Goal: Task Accomplishment & Management: Manage account settings

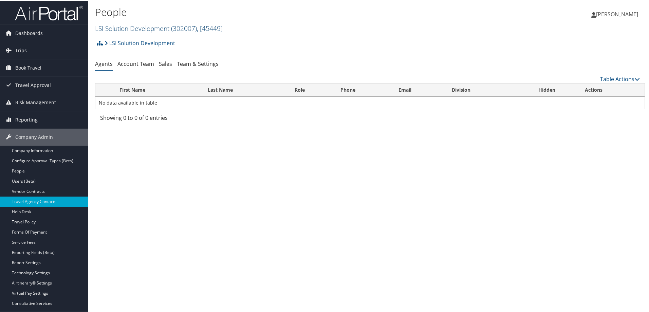
click at [124, 25] on link "LSI Solution Development ( 302007 ) , [ 45449 ]" at bounding box center [159, 27] width 128 height 9
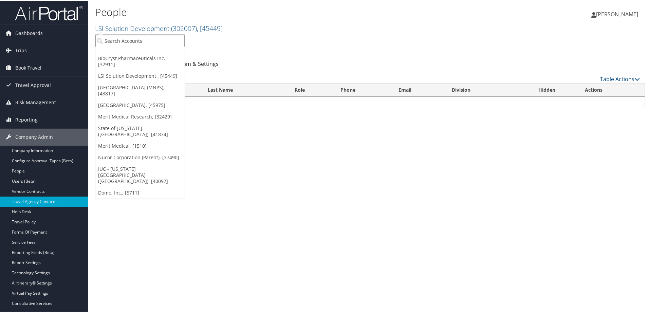
click at [128, 42] on input "search" at bounding box center [139, 40] width 89 height 13
click at [40, 175] on link "Users (Beta)" at bounding box center [44, 180] width 88 height 10
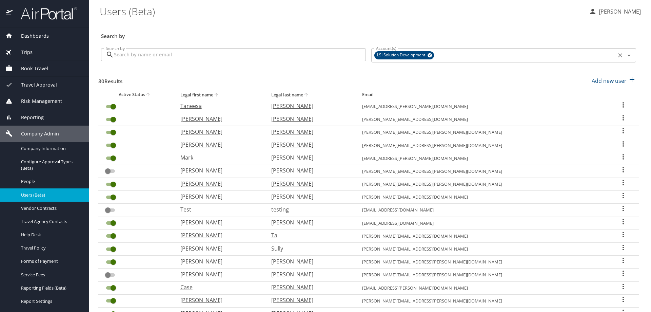
click at [428, 55] on icon at bounding box center [429, 55] width 5 height 7
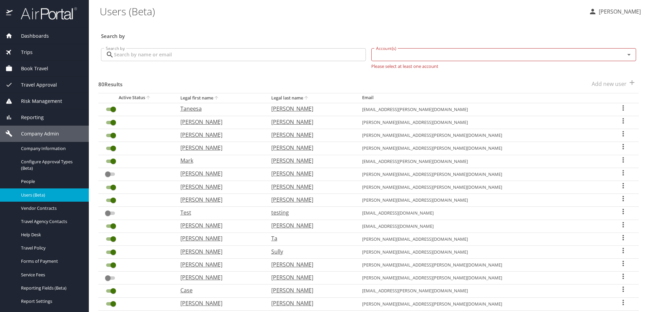
click at [402, 57] on input "Account(s)" at bounding box center [493, 54] width 241 height 9
type input "intermountain healt"
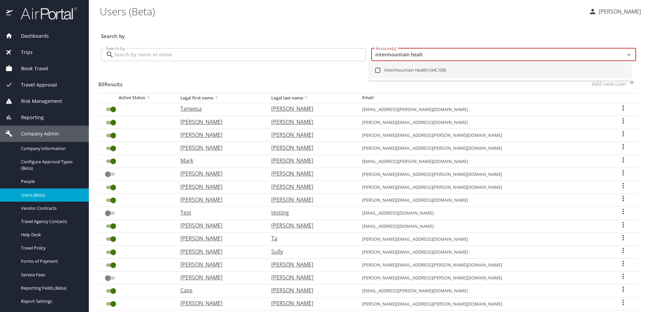
click at [424, 69] on li "Intermountain Health (IHC100)" at bounding box center [500, 70] width 263 height 16
checkbox input "true"
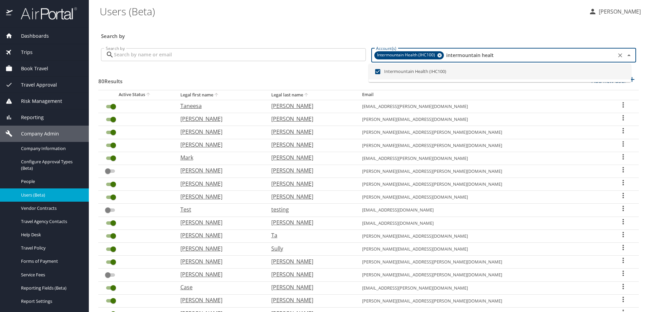
checkbox input "false"
checkbox input "true"
checkbox input "false"
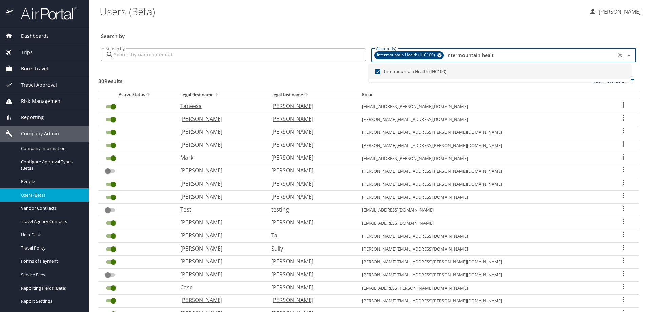
checkbox input "false"
checkbox input "true"
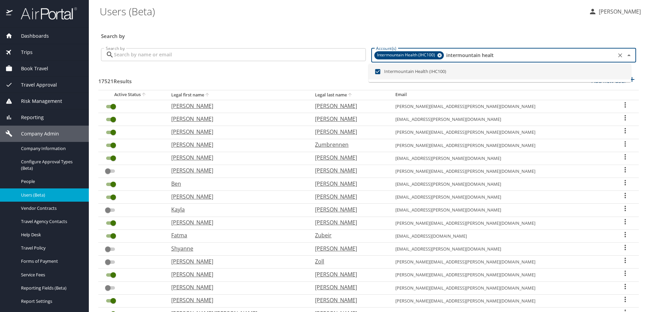
checkbox input "false"
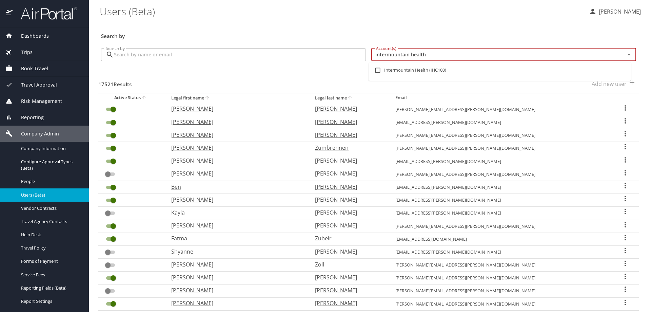
type input "intermountain health"
click at [375, 70] on input "checkbox" at bounding box center [377, 70] width 13 height 13
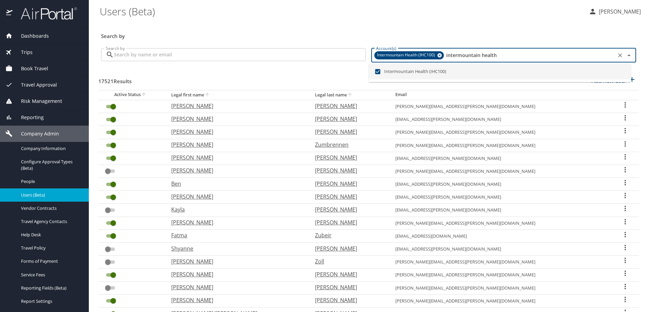
checkbox input "false"
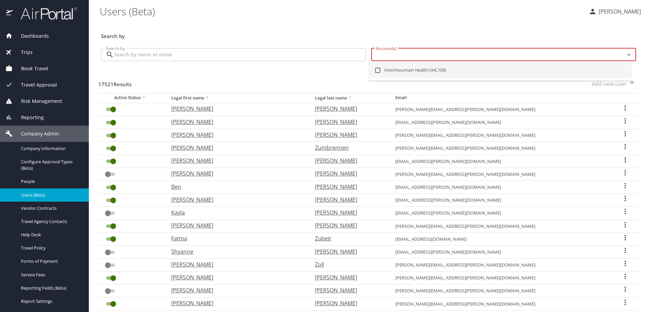
click at [202, 57] on input "Search by" at bounding box center [240, 54] width 252 height 13
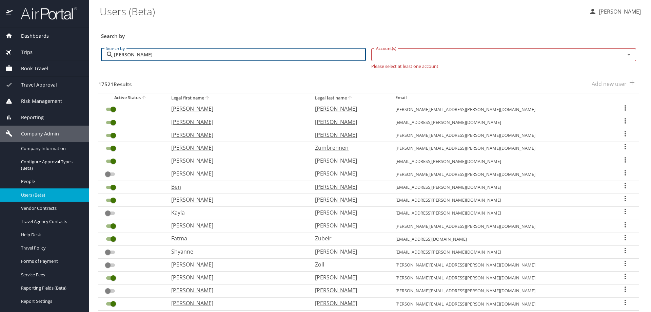
type input "tara."
checkbox input "false"
checkbox input "true"
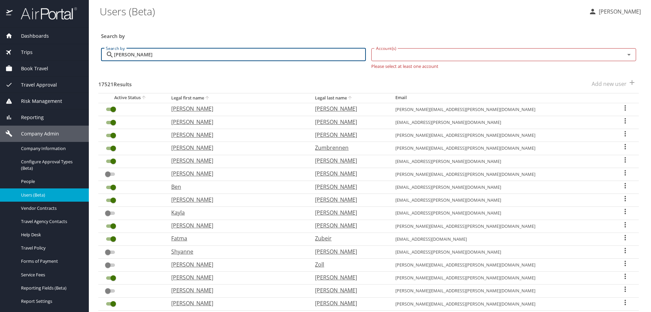
checkbox input "true"
checkbox input "false"
checkbox input "true"
checkbox input "false"
checkbox input "true"
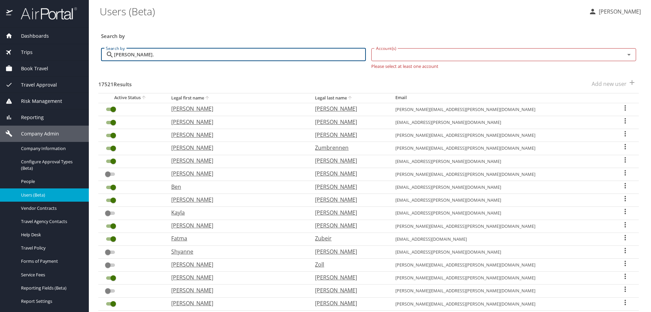
checkbox input "true"
checkbox input "false"
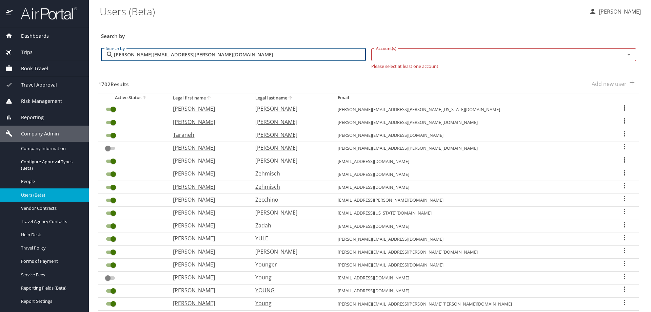
type input "tara.teuscher@imail.org"
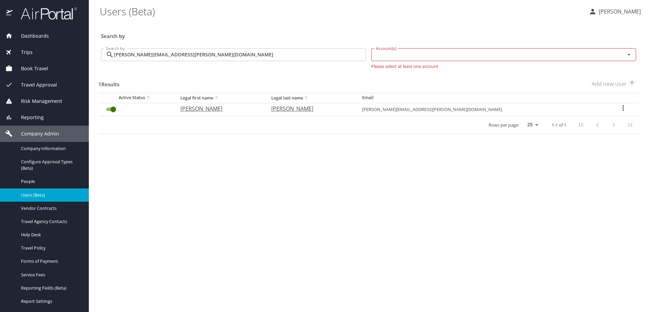
click at [619, 107] on icon "User Search Table" at bounding box center [623, 108] width 8 height 8
click at [380, 219] on div at bounding box center [325, 156] width 651 height 312
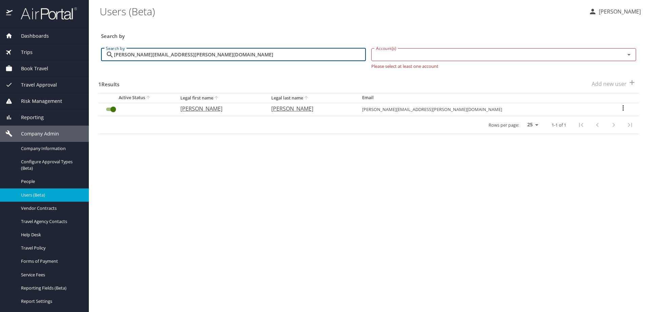
drag, startPoint x: 197, startPoint y: 57, endPoint x: 69, endPoint y: 43, distance: 128.9
click at [69, 43] on div "Dashboards AirPortal 360™ Manager AirPortal 360™ Agent My Travel Dashboard Trip…" at bounding box center [325, 156] width 651 height 312
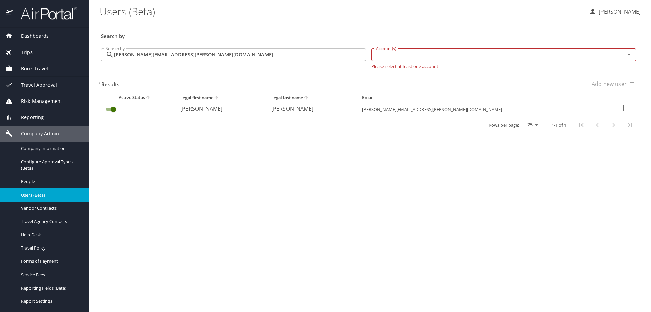
click at [620, 107] on icon "User Search Table" at bounding box center [623, 108] width 8 height 8
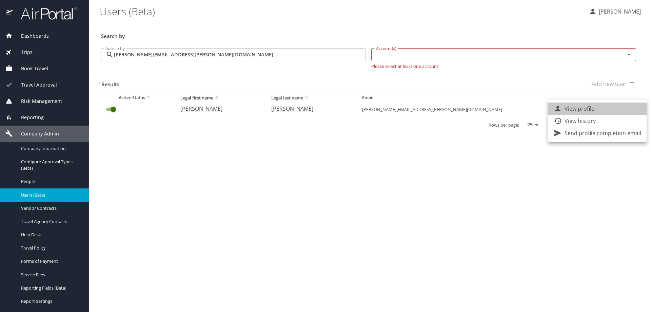
click at [605, 109] on li "View profile" at bounding box center [597, 108] width 98 height 12
select select "US"
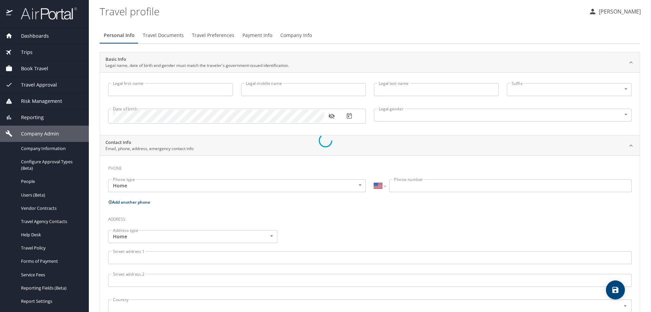
type input "Tara"
type input "F"
type input "Teuscher"
type input "Female"
select select "US"
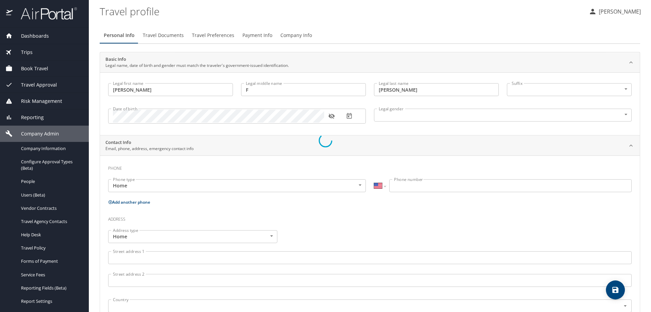
select select "US"
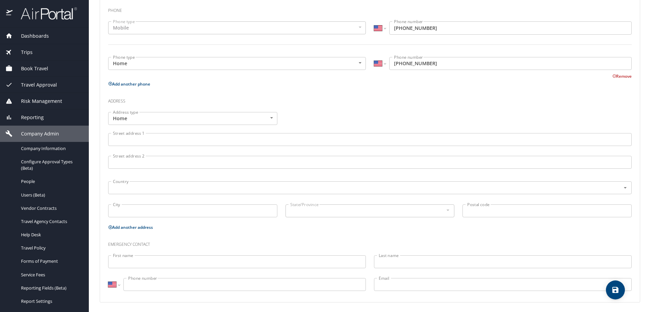
scroll to position [176, 0]
click at [616, 286] on icon "save" at bounding box center [616, 290] width 8 height 8
select select "US"
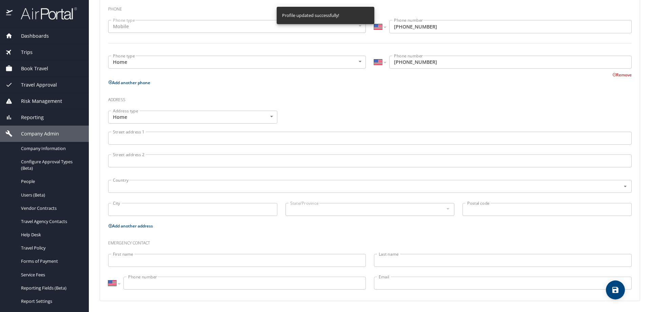
select select "US"
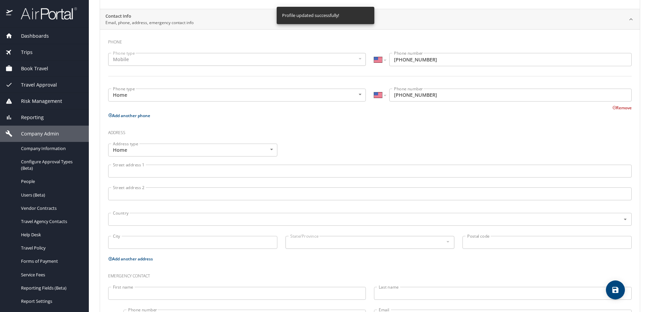
scroll to position [108, 0]
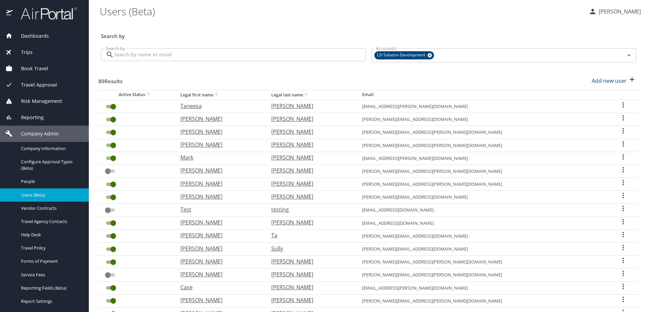
click at [200, 63] on p at bounding box center [233, 63] width 265 height 2
click at [427, 55] on icon at bounding box center [429, 55] width 5 height 7
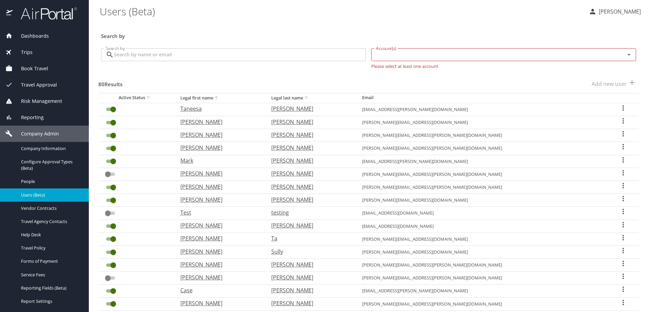
click at [211, 58] on input "Search by" at bounding box center [240, 54] width 252 height 13
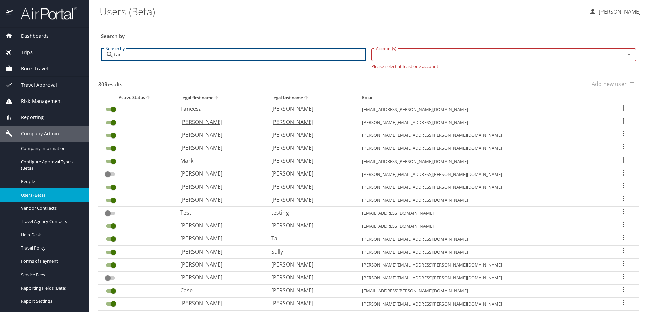
type input "tara"
checkbox input "false"
checkbox input "true"
checkbox input "false"
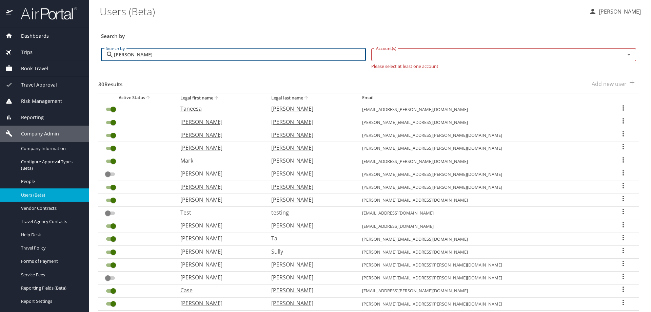
checkbox input "false"
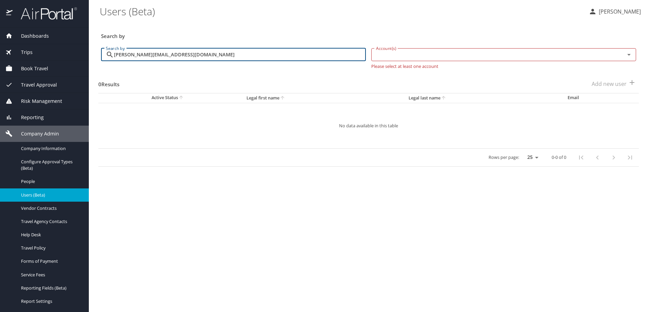
click at [206, 54] on input "tara.teusher@imail.org" at bounding box center [240, 54] width 252 height 13
click at [134, 55] on input "tara.teusher@imail.org" at bounding box center [240, 54] width 252 height 13
drag, startPoint x: 134, startPoint y: 55, endPoint x: 139, endPoint y: 55, distance: 4.7
click at [136, 56] on input "tara.teusher@imail.org" at bounding box center [240, 54] width 252 height 13
click at [136, 55] on input "tara.teusher@imail.org" at bounding box center [240, 54] width 252 height 13
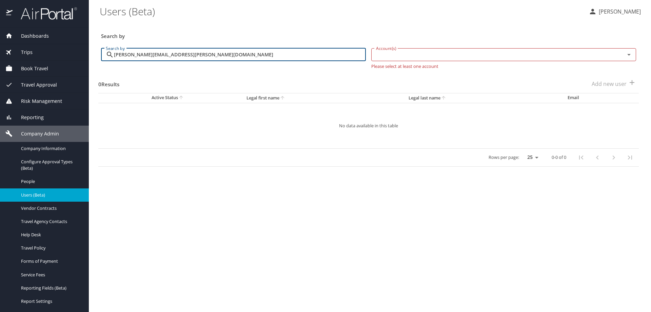
click at [182, 55] on input "tara.teuscher@imail.org" at bounding box center [240, 54] width 252 height 13
type input "tara.teuscher@imail.org"
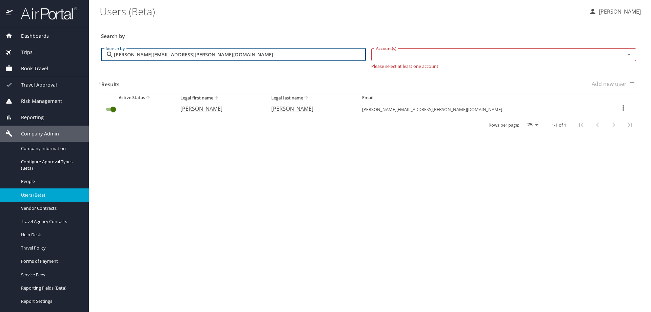
click at [619, 110] on icon "User Search Table" at bounding box center [623, 108] width 8 height 8
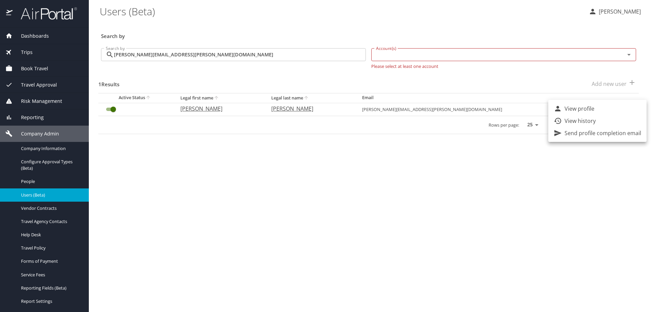
click at [570, 107] on p "View profile" at bounding box center [580, 108] width 30 height 8
select select "US"
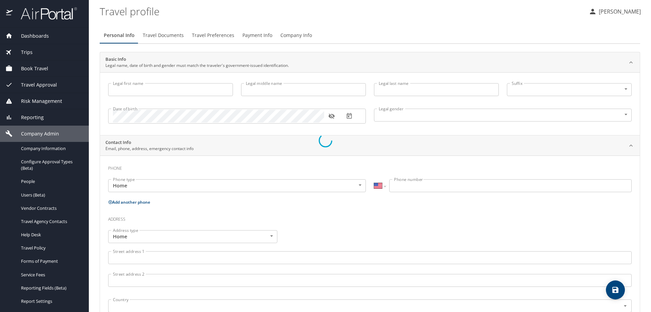
type input "Tara"
type input "F"
type input "Teuscher"
type input "Female"
select select "US"
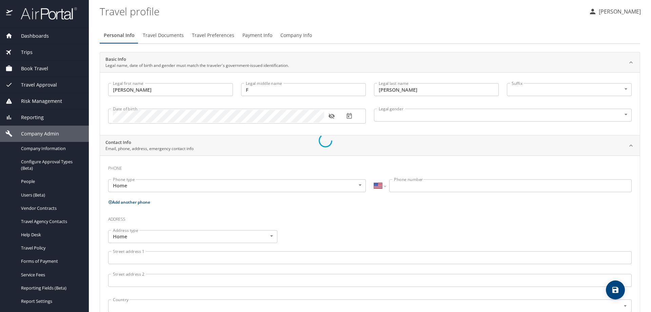
select select "EG"
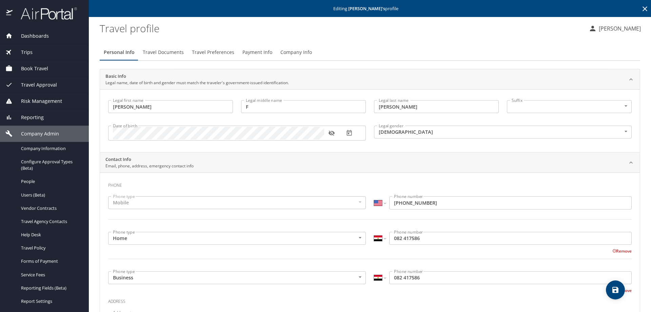
scroll to position [102, 0]
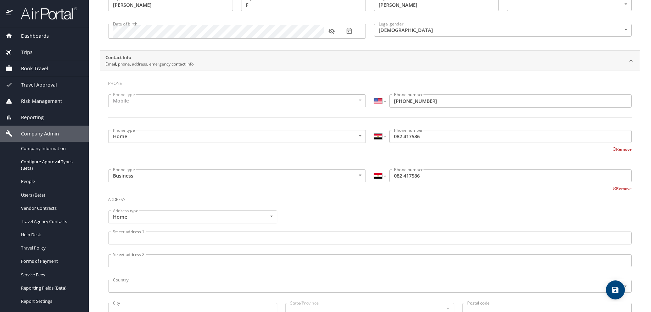
click at [395, 138] on input "082 417586" at bounding box center [510, 136] width 243 height 13
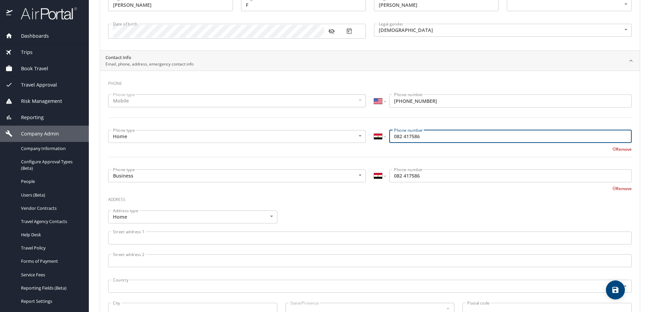
click at [392, 136] on input "082 417586" at bounding box center [510, 136] width 243 height 13
click at [383, 139] on select "International Afghanistan Åland Islands Albania Algeria American Samoa Andorra …" at bounding box center [380, 136] width 12 height 13
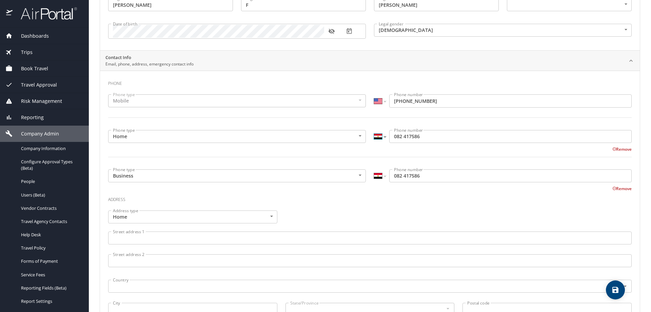
select select "US"
click at [374, 130] on select "International Afghanistan Åland Islands Albania Algeria American Samoa Andorra …" at bounding box center [380, 136] width 12 height 13
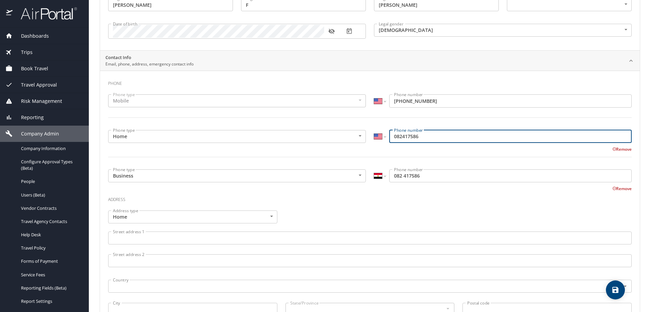
click at [393, 137] on input "082417586" at bounding box center [510, 136] width 243 height 13
type input "(208) 241-7586"
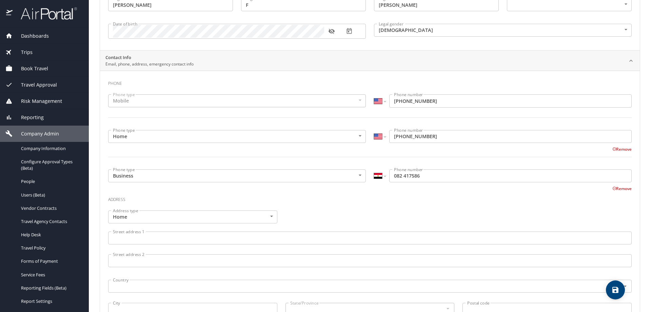
click at [384, 178] on div "International Afghanistan Åland Islands Albania Algeria American Samoa Andorra …" at bounding box center [503, 175] width 258 height 13
click at [382, 177] on select "International Afghanistan Åland Islands Albania Algeria American Samoa Andorra …" at bounding box center [380, 175] width 12 height 13
select select "US"
click at [374, 169] on select "International Afghanistan Åland Islands Albania Algeria American Samoa Andorra …" at bounding box center [380, 175] width 12 height 13
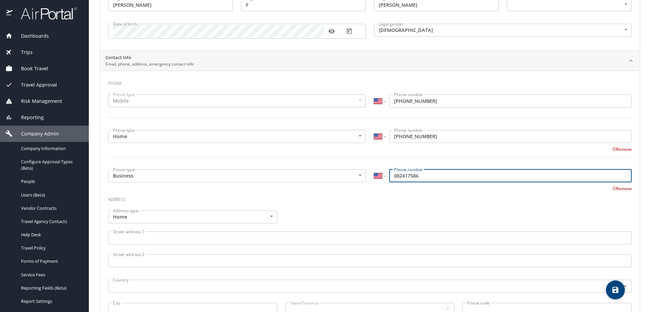
click at [390, 176] on input "082417586" at bounding box center [510, 175] width 243 height 13
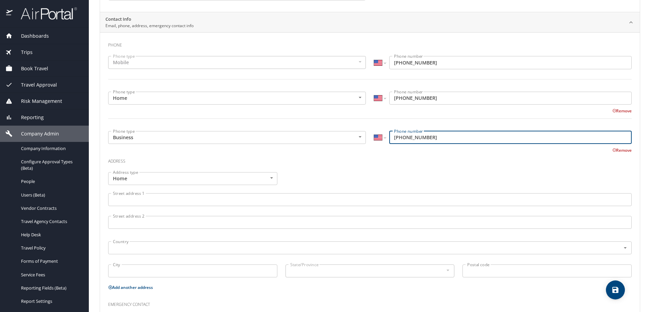
scroll to position [201, 0]
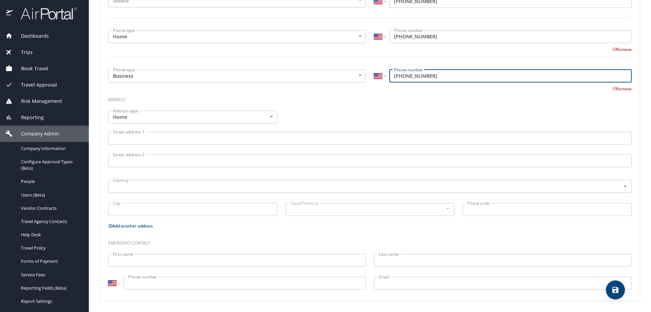
type input "(208) 241-7586"
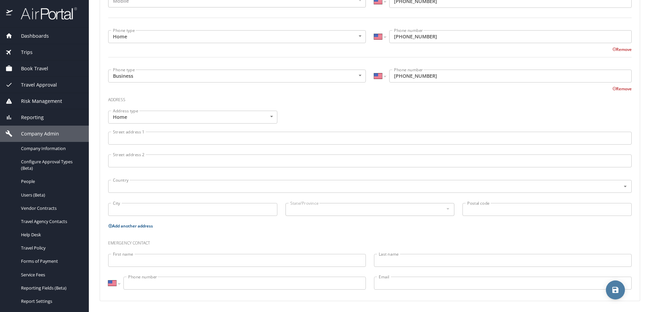
click at [617, 291] on icon "save" at bounding box center [616, 290] width 6 height 6
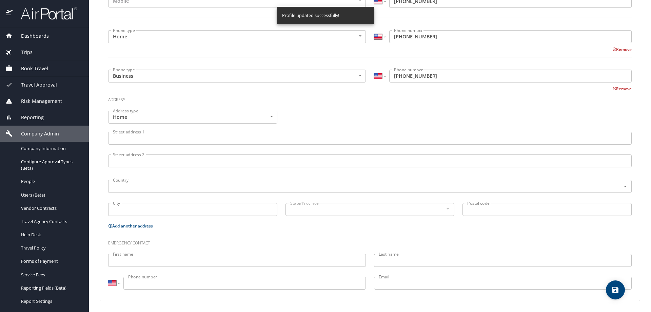
select select "US"
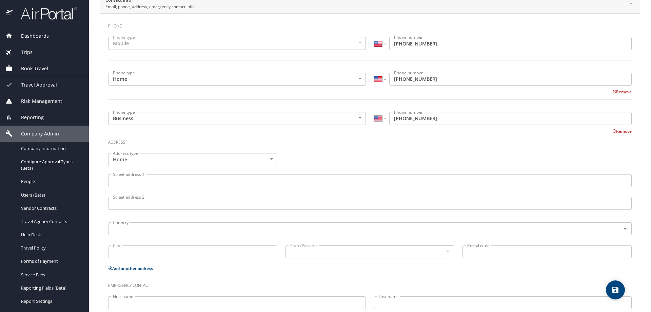
scroll to position [100, 0]
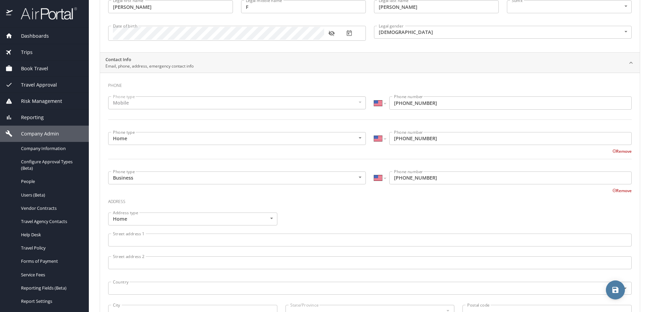
click at [615, 291] on icon "save" at bounding box center [616, 290] width 8 height 8
select select "US"
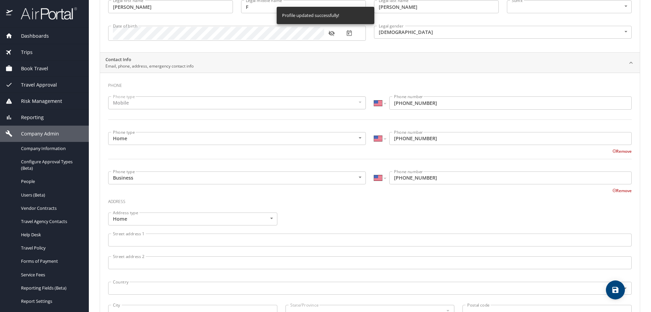
select select "US"
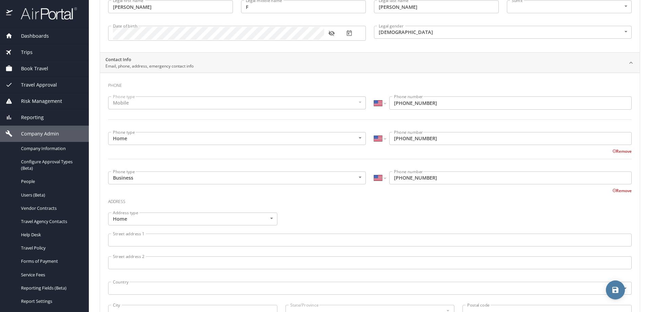
click at [614, 292] on icon "save" at bounding box center [616, 290] width 6 height 6
click at [34, 195] on div at bounding box center [325, 140] width 651 height 343
select select "US"
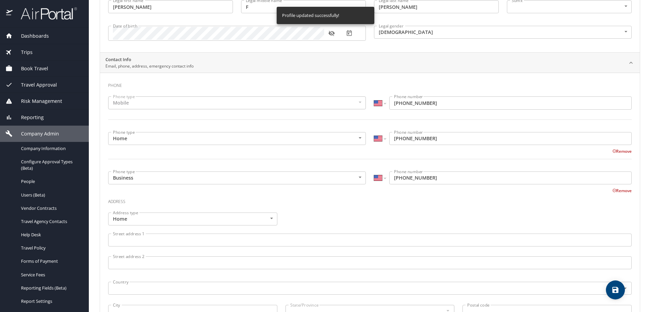
select select "US"
click at [47, 221] on span "Travel Agency Contacts" at bounding box center [51, 221] width 60 height 6
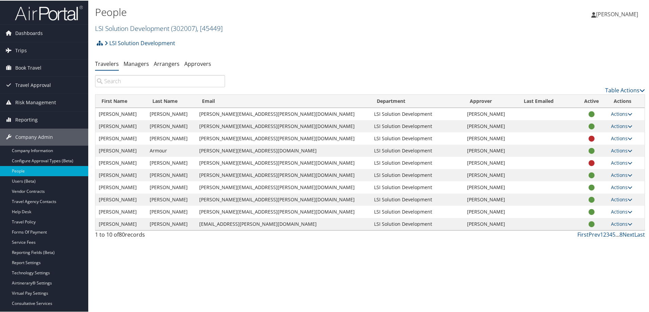
click at [181, 30] on span "( 302007 )" at bounding box center [184, 27] width 26 height 9
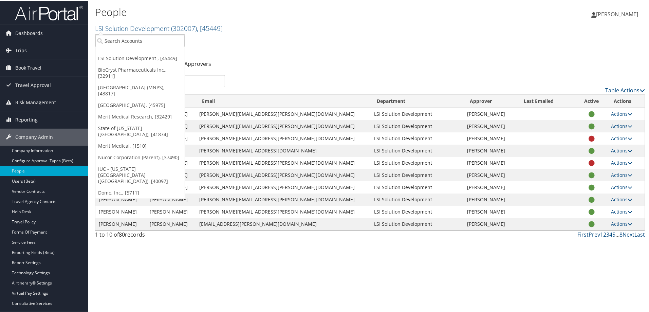
click at [254, 296] on div "People LSI Solution Development ( 302007 ) , [ 45449 ] LSI Solution Development…" at bounding box center [369, 156] width 563 height 312
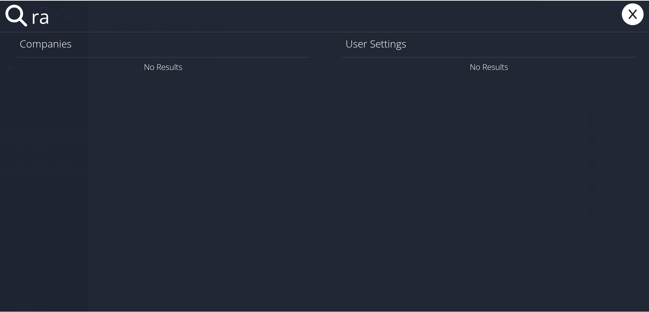
type input "r"
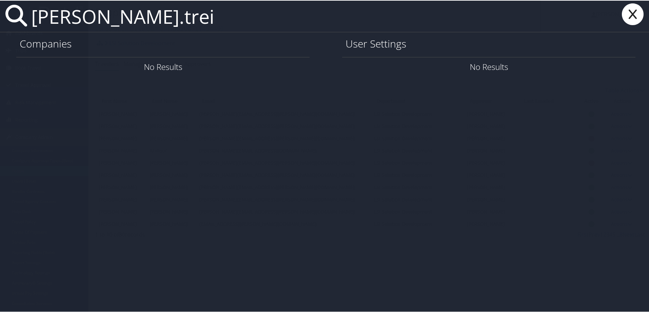
type input "tara.trei"
